Goal: Transaction & Acquisition: Purchase product/service

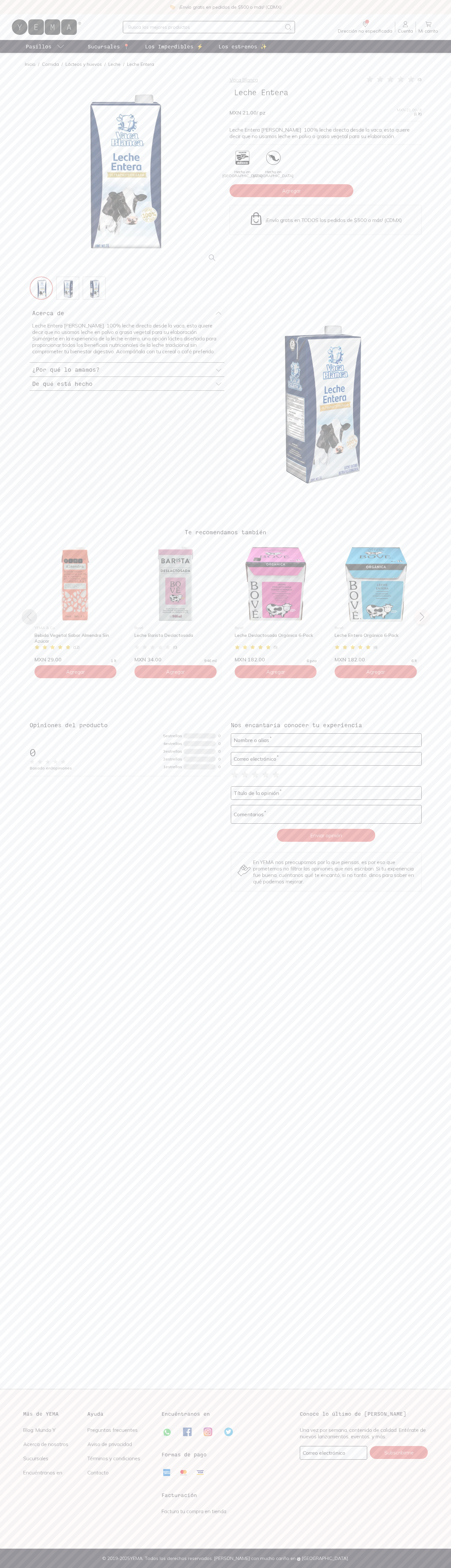
click at [291, 191] on span "Agregar" at bounding box center [291, 190] width 19 height 6
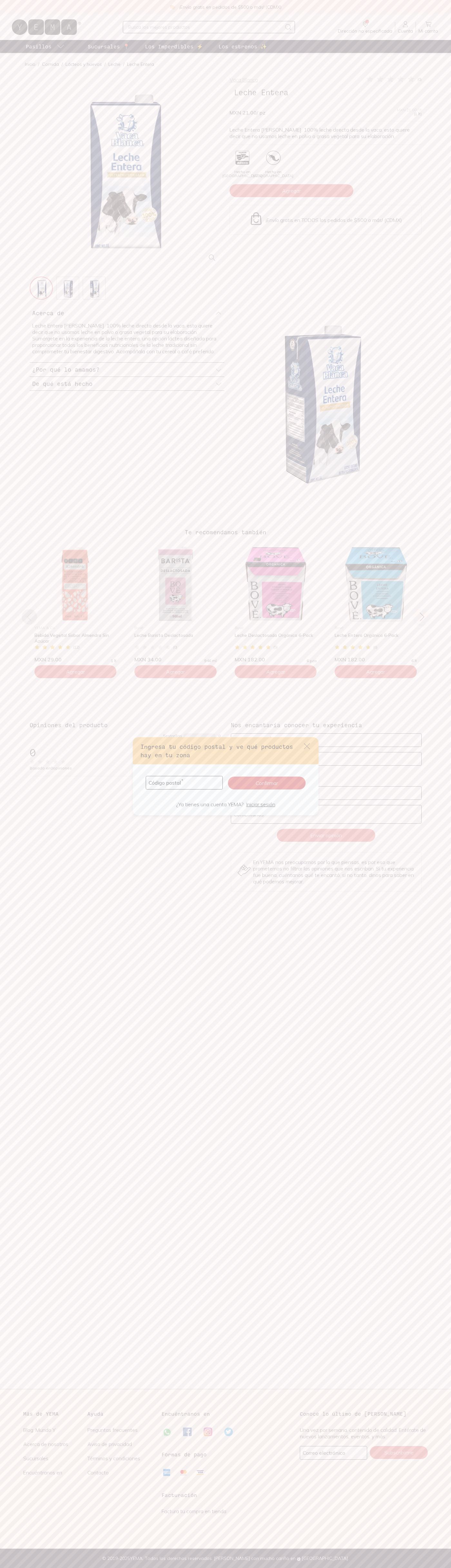
click at [307, 747] on icon "default" at bounding box center [307, 747] width 6 height 6
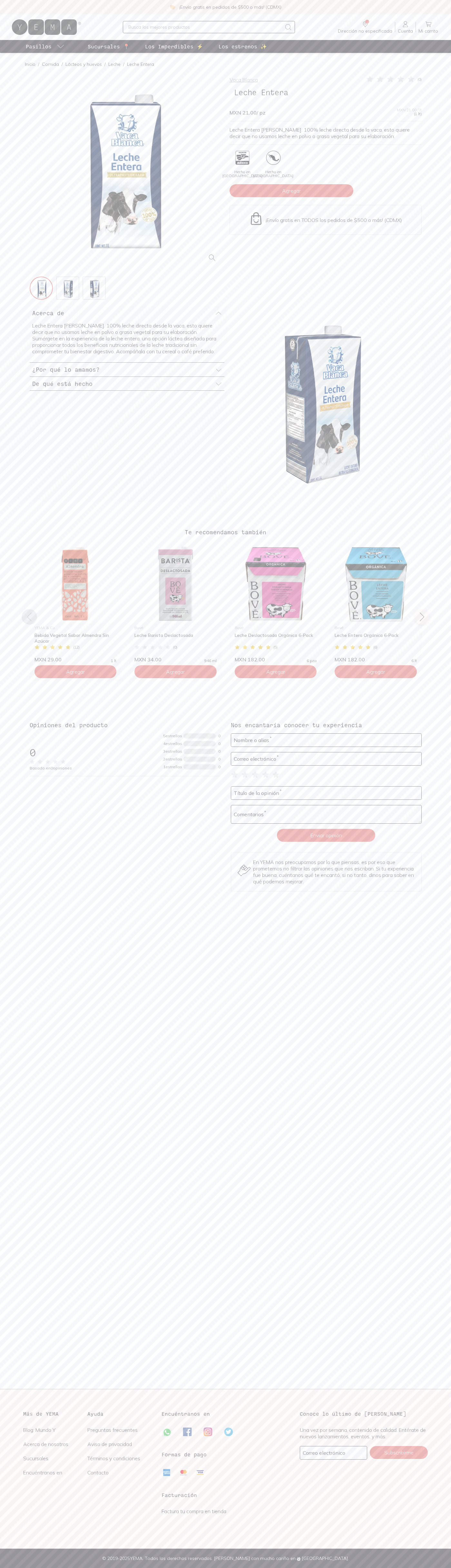
click at [428, 24] on icon at bounding box center [428, 24] width 8 height 8
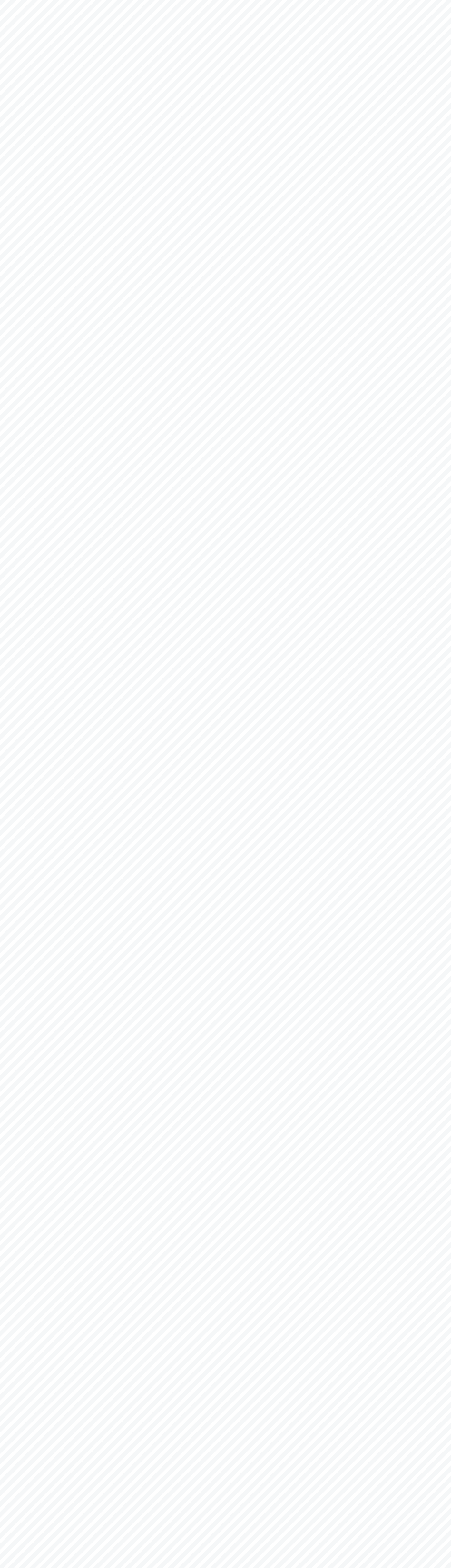
click at [90, 0] on html "YEMA: Así de fácil, así de bueno" at bounding box center [226, 0] width 451 height 0
click at [429, 0] on html "YEMA: Así de fácil, así de bueno" at bounding box center [226, 0] width 451 height 0
click at [309, 0] on html "YEMA: Así de fácil, así de bueno" at bounding box center [226, 0] width 451 height 0
click at [8, 0] on html "YEMA: Así de fácil, así de bueno" at bounding box center [226, 0] width 451 height 0
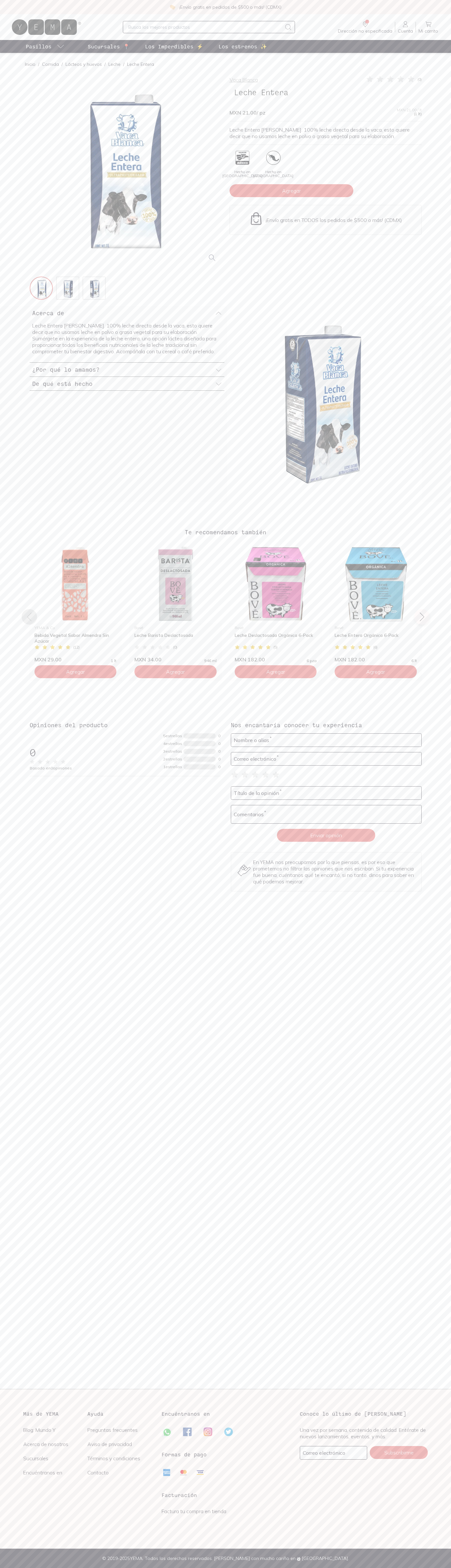
click at [411, 79] on icon at bounding box center [411, 78] width 6 height 6
